Goal: Navigation & Orientation: Find specific page/section

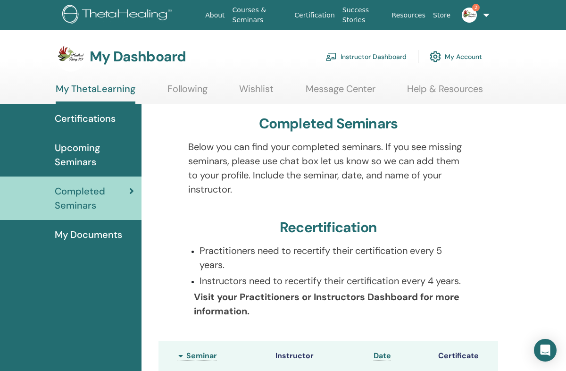
scroll to position [-10, 0]
click at [244, 17] on link "Courses & Seminars" at bounding box center [260, 14] width 62 height 27
click at [474, 12] on span "2" at bounding box center [469, 15] width 23 height 8
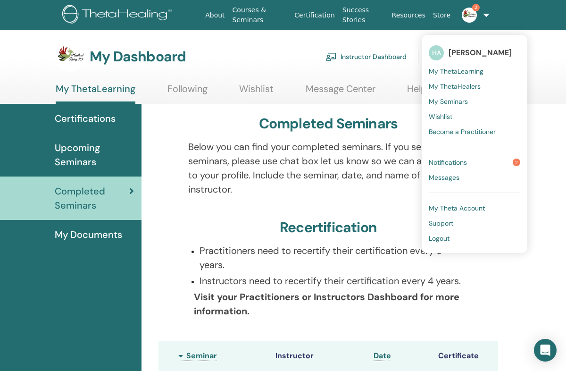
click at [473, 12] on img at bounding box center [469, 15] width 15 height 15
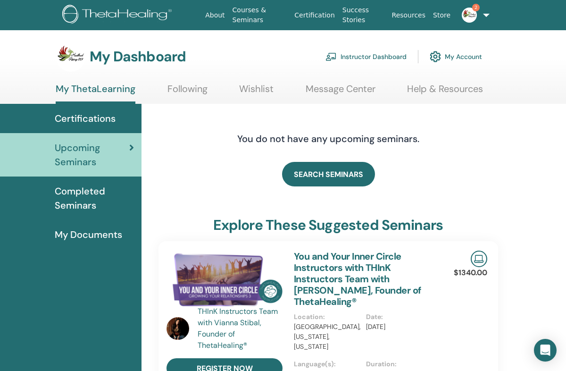
click at [389, 59] on link "Instructor Dashboard" at bounding box center [365, 56] width 81 height 21
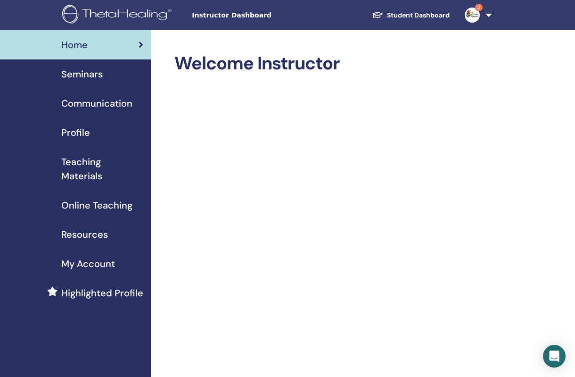
click at [82, 138] on span "Profile" at bounding box center [75, 132] width 29 height 14
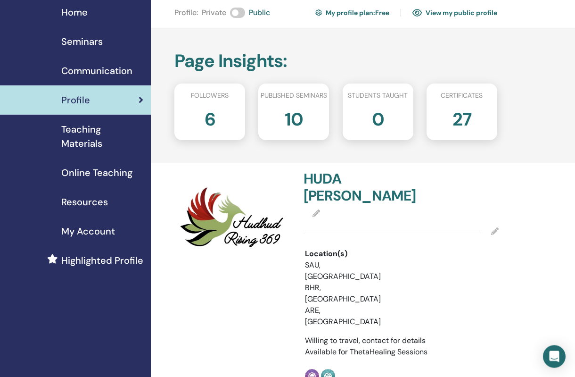
scroll to position [32, 0]
click at [83, 129] on span "Teaching Materials" at bounding box center [102, 137] width 82 height 28
click at [92, 137] on span "Teaching Materials" at bounding box center [102, 137] width 82 height 28
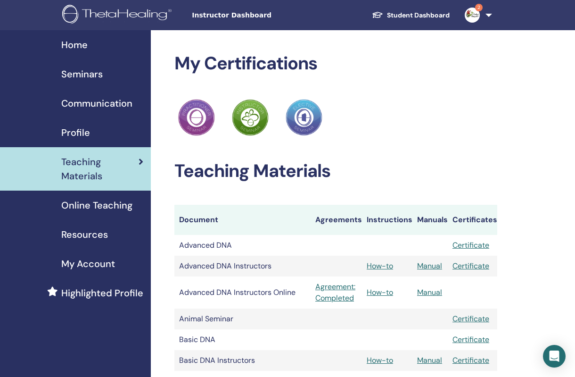
click at [91, 79] on span "Seminars" at bounding box center [81, 74] width 41 height 14
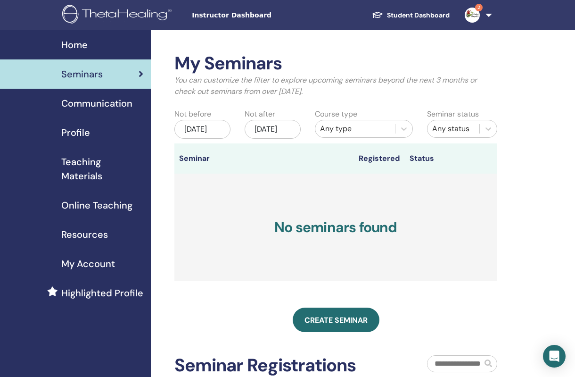
click at [477, 9] on span "2" at bounding box center [479, 8] width 8 height 8
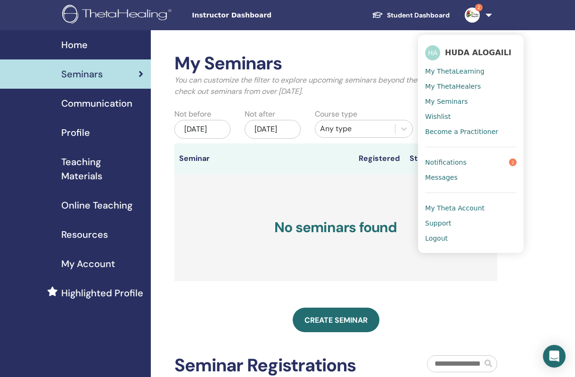
click at [507, 157] on link "Notifications 2" at bounding box center [470, 162] width 91 height 15
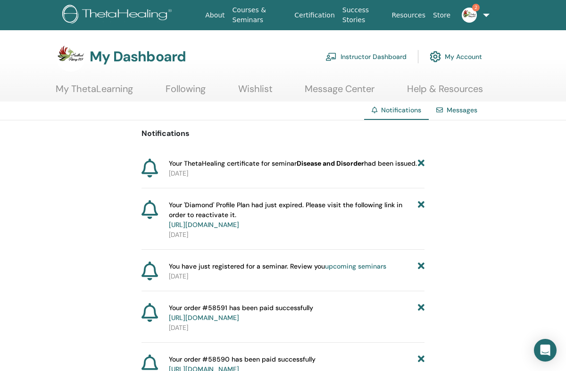
click at [114, 91] on link "My ThetaLearning" at bounding box center [94, 92] width 77 height 18
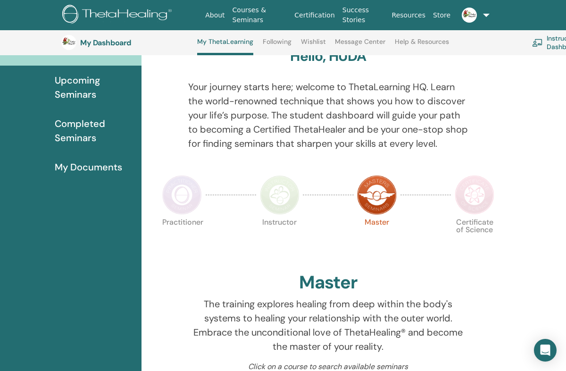
scroll to position [94, 0]
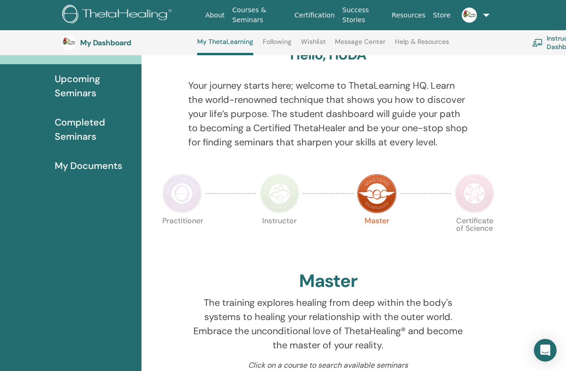
click at [481, 190] on img at bounding box center [475, 194] width 40 height 40
click at [474, 196] on img at bounding box center [475, 194] width 40 height 40
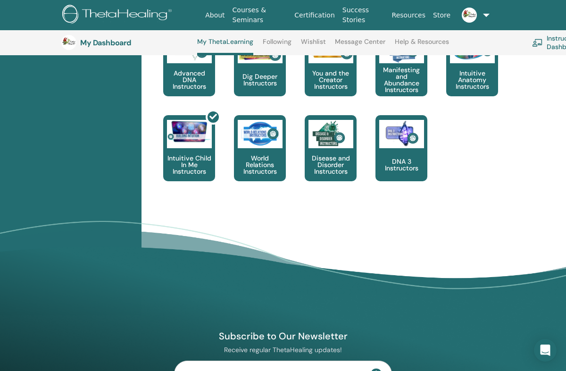
scroll to position [620, 0]
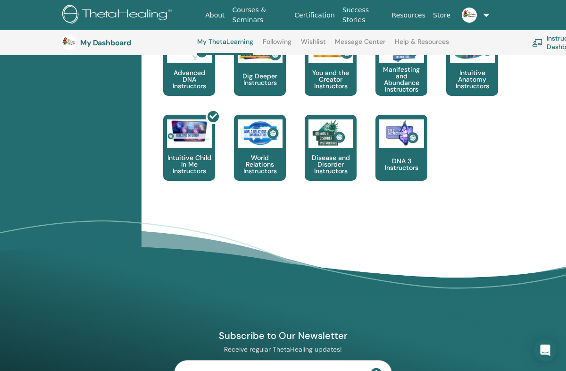
click at [404, 160] on p "DNA 3 Instructors" at bounding box center [401, 163] width 52 height 13
